Goal: Task Accomplishment & Management: Manage account settings

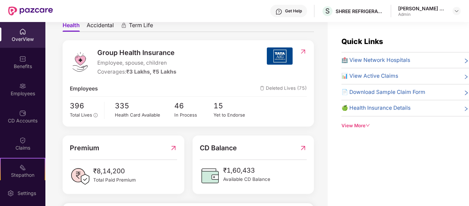
scroll to position [206, 0]
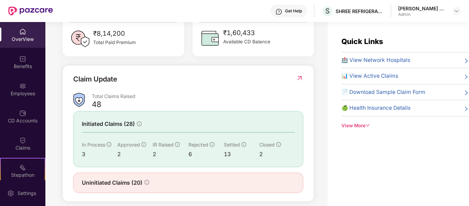
click at [381, 75] on span "📊 View Active Claims" at bounding box center [369, 76] width 57 height 8
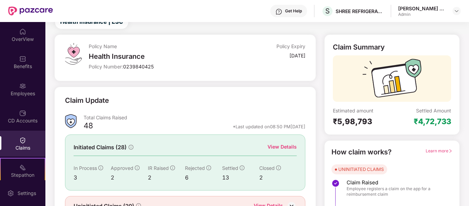
scroll to position [63, 0]
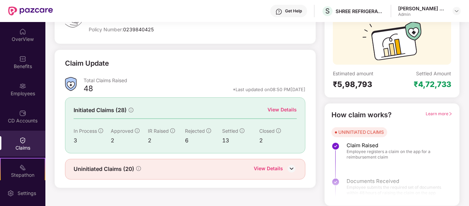
click at [264, 167] on div "View Details" at bounding box center [268, 169] width 29 height 9
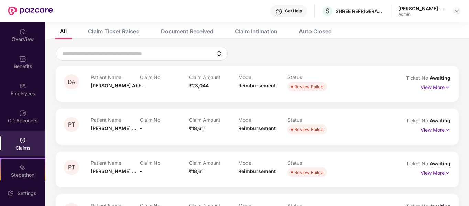
scroll to position [0, 0]
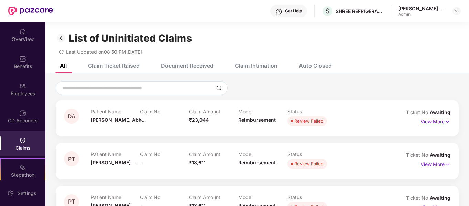
click at [428, 119] on p "View More" at bounding box center [435, 120] width 30 height 9
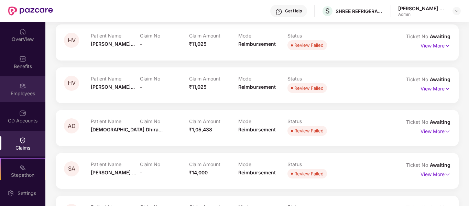
scroll to position [791, 0]
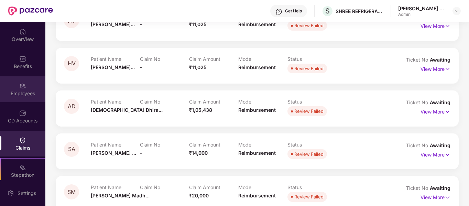
click at [20, 85] on img at bounding box center [22, 85] width 7 height 7
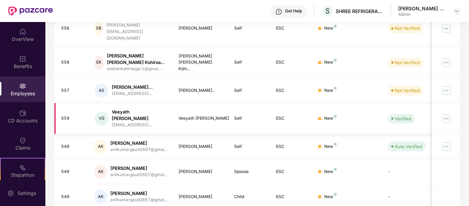
scroll to position [56, 0]
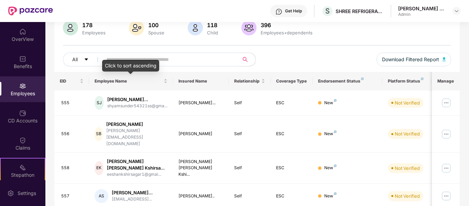
click at [158, 62] on div "Click to sort ascending" at bounding box center [130, 66] width 57 height 12
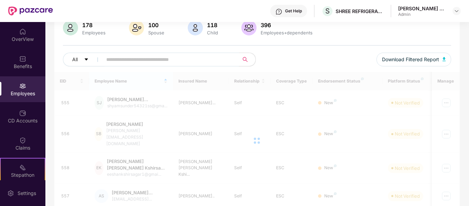
click at [163, 56] on input "text" at bounding box center [167, 59] width 123 height 10
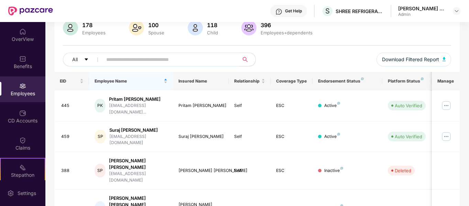
click at [163, 56] on input "text" at bounding box center [167, 59] width 123 height 10
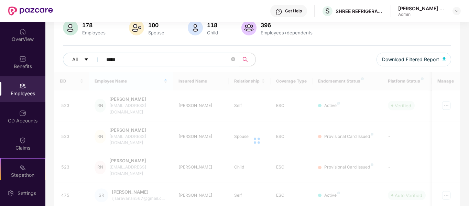
scroll to position [41, 0]
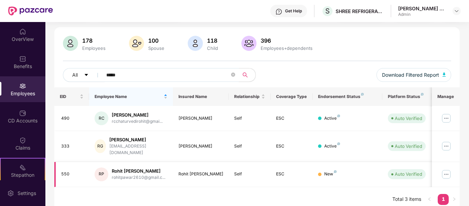
type input "*****"
click at [152, 168] on div "Rohit [PERSON_NAME]" at bounding box center [139, 171] width 54 height 7
drag, startPoint x: 152, startPoint y: 164, endPoint x: 158, endPoint y: 162, distance: 6.8
click at [158, 167] on div "RP Rohit [PERSON_NAME] rohitpawar2610@gmail.c..." at bounding box center [131, 174] width 73 height 14
click at [449, 169] on img at bounding box center [446, 174] width 11 height 11
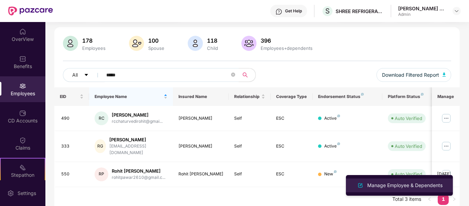
click at [389, 181] on div "Manage Employee & Dependents" at bounding box center [399, 185] width 89 height 8
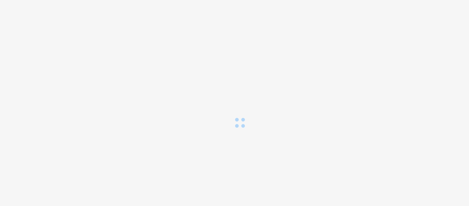
click at [389, 181] on body at bounding box center [234, 103] width 469 height 206
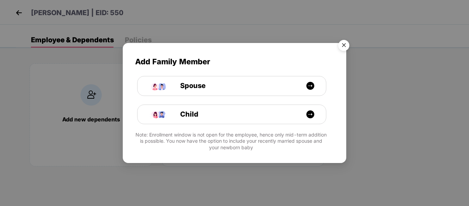
click at [348, 46] on img "Close" at bounding box center [343, 46] width 19 height 19
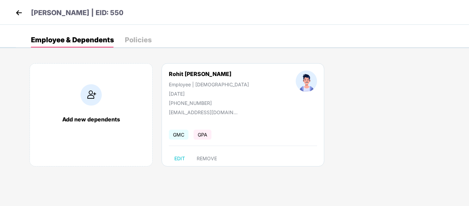
click at [184, 105] on div "[PHONE_NUMBER]" at bounding box center [209, 103] width 80 height 6
click at [177, 156] on span "EDIT" at bounding box center [179, 158] width 11 height 5
select select "****"
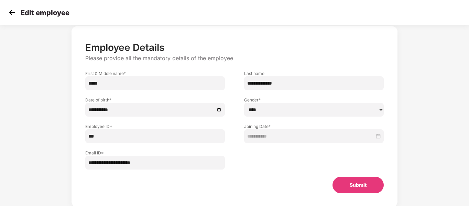
scroll to position [10, 0]
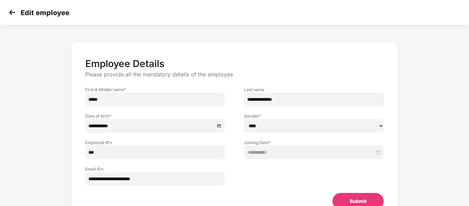
click at [378, 196] on button "Submit" at bounding box center [357, 201] width 51 height 16
